Goal: Task Accomplishment & Management: Complete application form

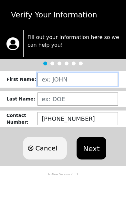
click at [78, 78] on input "text" at bounding box center [77, 79] width 80 height 13
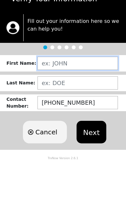
type input "[PERSON_NAME]"
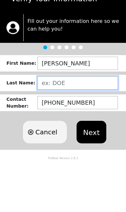
type input "[PERSON_NAME]"
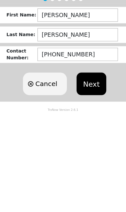
click at [95, 137] on button "Next" at bounding box center [90, 148] width 29 height 23
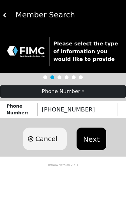
click at [88, 136] on button "Next" at bounding box center [90, 139] width 29 height 23
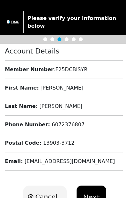
scroll to position [4, 0]
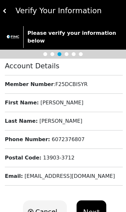
click at [91, 212] on button "Next" at bounding box center [90, 212] width 29 height 23
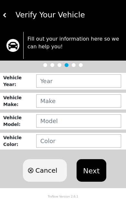
click at [0, 21] on div "Verify Your Vehicle" at bounding box center [63, 15] width 126 height 30
click at [3, 23] on button at bounding box center [5, 15] width 5 height 30
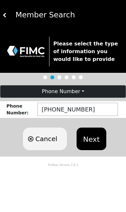
click at [96, 139] on button "Next" at bounding box center [90, 139] width 29 height 23
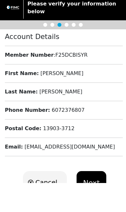
scroll to position [4, 0]
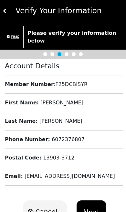
click at [94, 212] on button "Next" at bounding box center [90, 212] width 29 height 23
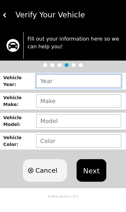
click at [69, 83] on input "text" at bounding box center [78, 81] width 85 height 13
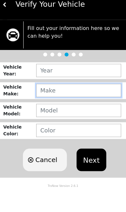
click at [79, 95] on input "text" at bounding box center [78, 101] width 85 height 13
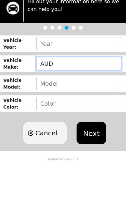
type input "AUDI"
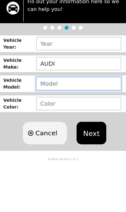
click at [78, 115] on input "text" at bounding box center [78, 121] width 85 height 13
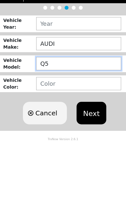
type input "Q5"
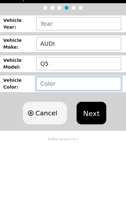
click at [79, 135] on input "text" at bounding box center [78, 141] width 85 height 13
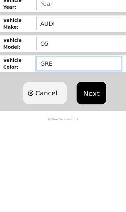
type input "GREY"
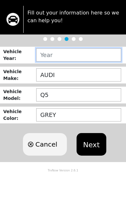
click at [67, 75] on input "text" at bounding box center [78, 81] width 85 height 13
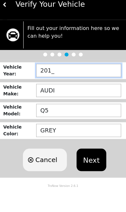
type input "2010"
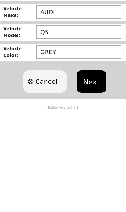
click at [92, 159] on button "Next" at bounding box center [90, 170] width 29 height 23
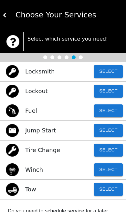
click at [109, 187] on button "Select" at bounding box center [108, 189] width 29 height 13
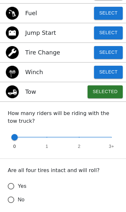
scroll to position [100, 0]
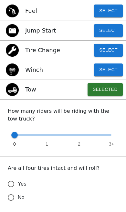
click at [14, 183] on input "Yes" at bounding box center [11, 184] width 14 height 14
click at [16, 144] on div "0 1 2 3+" at bounding box center [63, 138] width 110 height 21
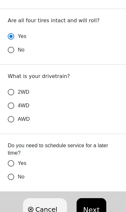
scroll to position [273, 0]
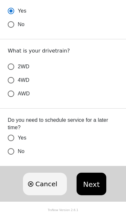
click at [90, 185] on button "Next" at bounding box center [90, 184] width 29 height 23
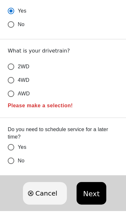
click at [74, 74] on label "4WD" at bounding box center [58, 81] width 109 height 14
click at [18, 74] on input "4WD" at bounding box center [11, 81] width 14 height 14
radio input "true"
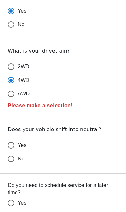
click at [13, 144] on input "Yes" at bounding box center [11, 146] width 14 height 14
radio input "false"
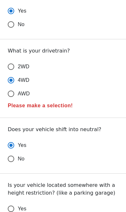
click at [13, 160] on input "No" at bounding box center [11, 159] width 14 height 14
radio input "false"
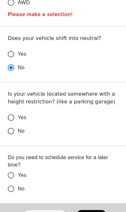
scroll to position [366, 0]
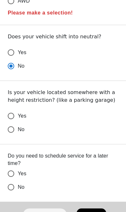
click at [14, 130] on input "No" at bounding box center [11, 130] width 14 height 14
radio input "false"
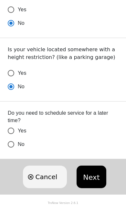
scroll to position [402, 0]
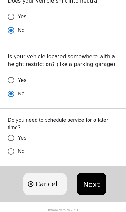
click at [13, 151] on input "No" at bounding box center [11, 152] width 14 height 14
radio input "false"
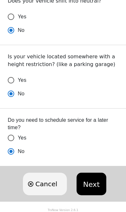
click at [14, 134] on input "Yes" at bounding box center [11, 138] width 14 height 14
radio input "false"
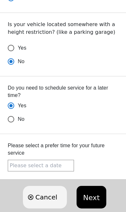
scroll to position [448, 0]
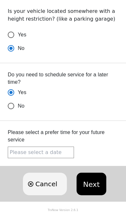
click at [33, 152] on input "text" at bounding box center [41, 153] width 66 height 12
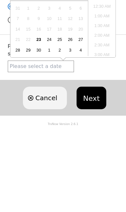
scroll to position [244, 0]
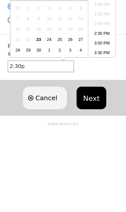
type input "2:30pm"
click at [94, 173] on button "Next" at bounding box center [90, 184] width 29 height 23
radio input "true"
radio input "false"
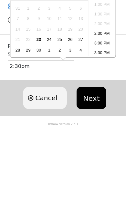
radio input "false"
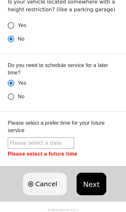
click at [35, 145] on input "text" at bounding box center [41, 143] width 66 height 12
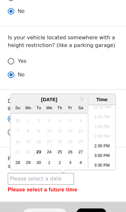
scroll to position [412, 0]
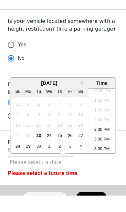
click at [5, 112] on input "Yes" at bounding box center [11, 119] width 14 height 14
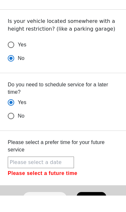
scroll to position [428, 0]
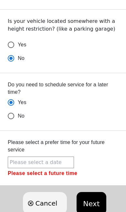
click at [14, 115] on input "No" at bounding box center [11, 116] width 14 height 14
radio input "true"
radio input "false"
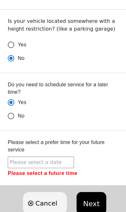
radio input "false"
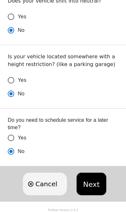
click at [96, 182] on button "Next" at bounding box center [90, 184] width 29 height 23
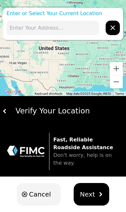
click at [98, 195] on img "hidden" at bounding box center [100, 194] width 5 height 5
click at [51, 25] on input "text" at bounding box center [52, 28] width 93 height 15
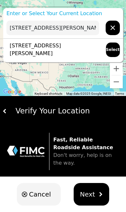
click at [70, 49] on p "[STREET_ADDRESS][PERSON_NAME]" at bounding box center [52, 49] width 93 height 15
type input "[STREET_ADDRESS][PERSON_NAME]"
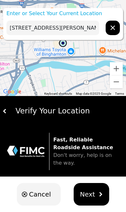
click at [91, 193] on span "Next" at bounding box center [87, 195] width 15 height 10
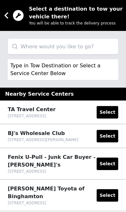
click at [45, 46] on input "search" at bounding box center [63, 46] width 110 height 15
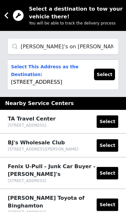
click at [45, 48] on input "[PERSON_NAME]’s on [PERSON_NAME] [GEOGRAPHIC_DATA] [GEOGRAPHIC_DATA]" at bounding box center [63, 46] width 110 height 15
type input "[PERSON_NAME]’s service on [PERSON_NAME] [GEOGRAPHIC_DATA] [GEOGRAPHIC_DATA]"
click at [110, 77] on button "Select" at bounding box center [104, 75] width 21 height 12
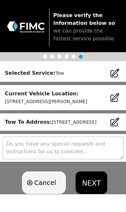
scroll to position [10, 0]
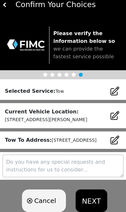
click at [97, 211] on button "NEXT" at bounding box center [92, 201] width 32 height 23
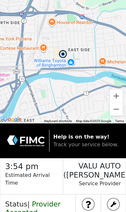
scroll to position [26, 0]
